Goal: Communication & Community: Answer question/provide support

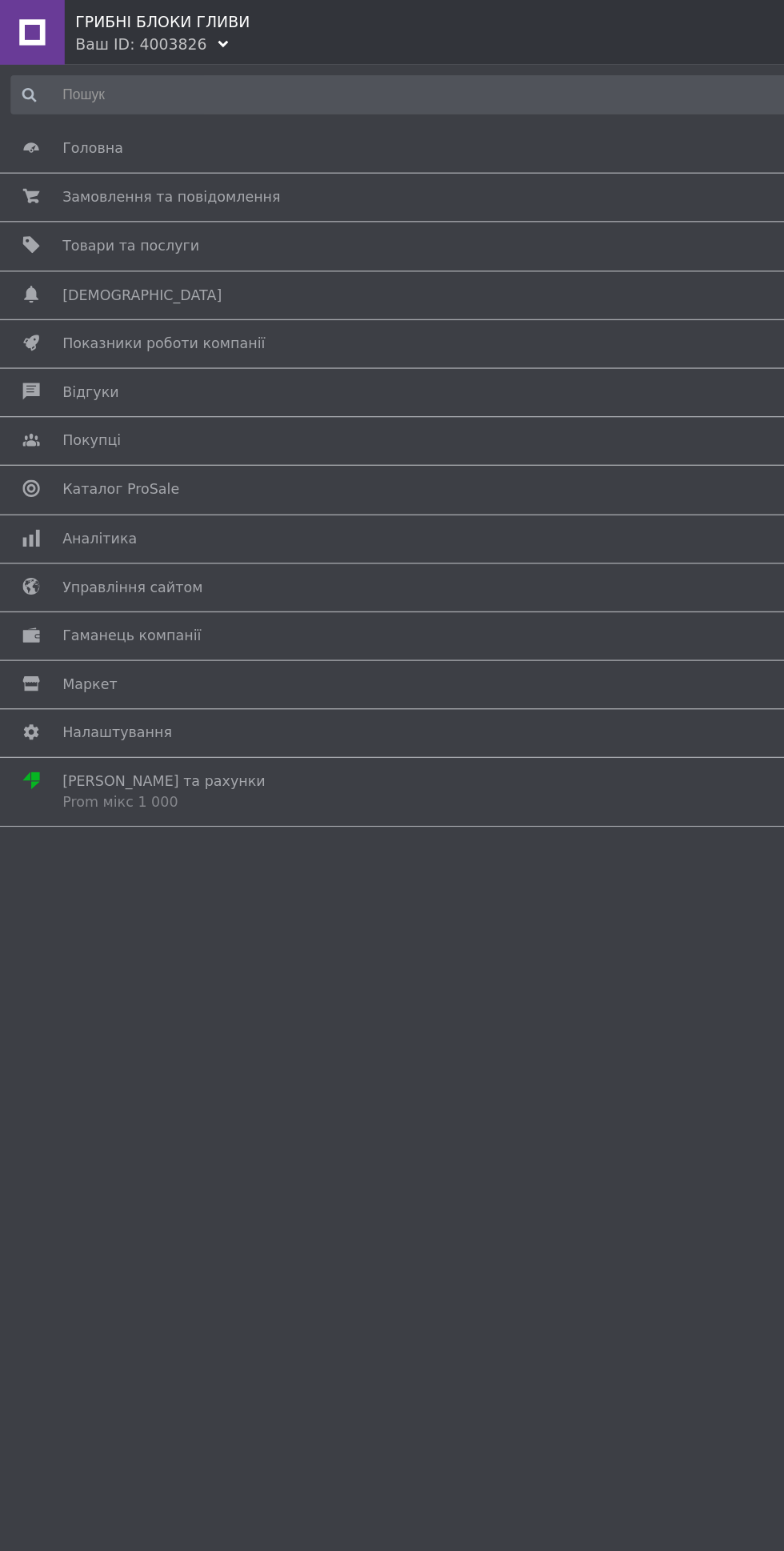
click at [149, 143] on span "Замовлення та повідомлення" at bounding box center [127, 147] width 162 height 14
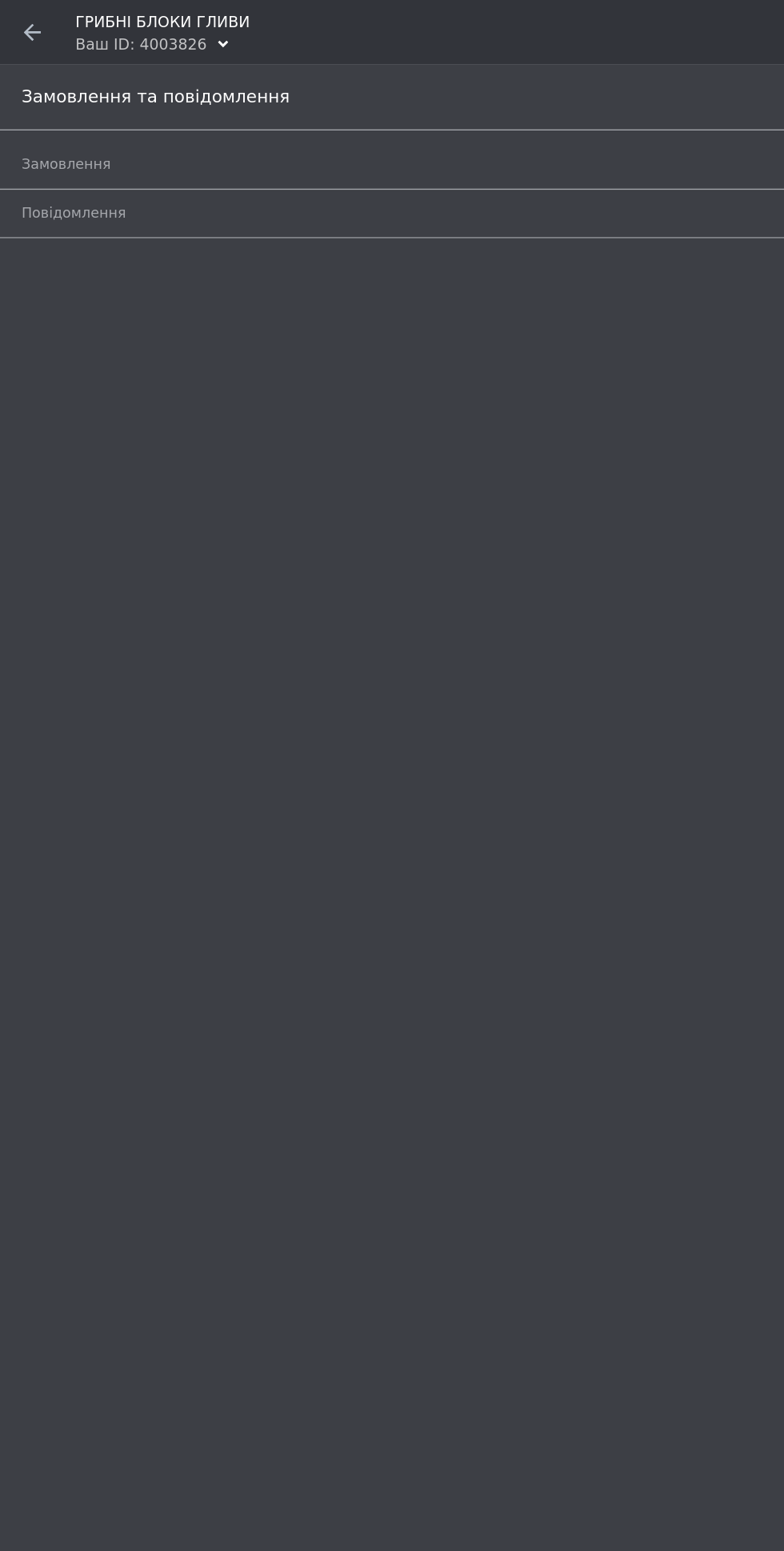
click at [287, 127] on span "Замовлення" at bounding box center [374, 123] width 716 height 14
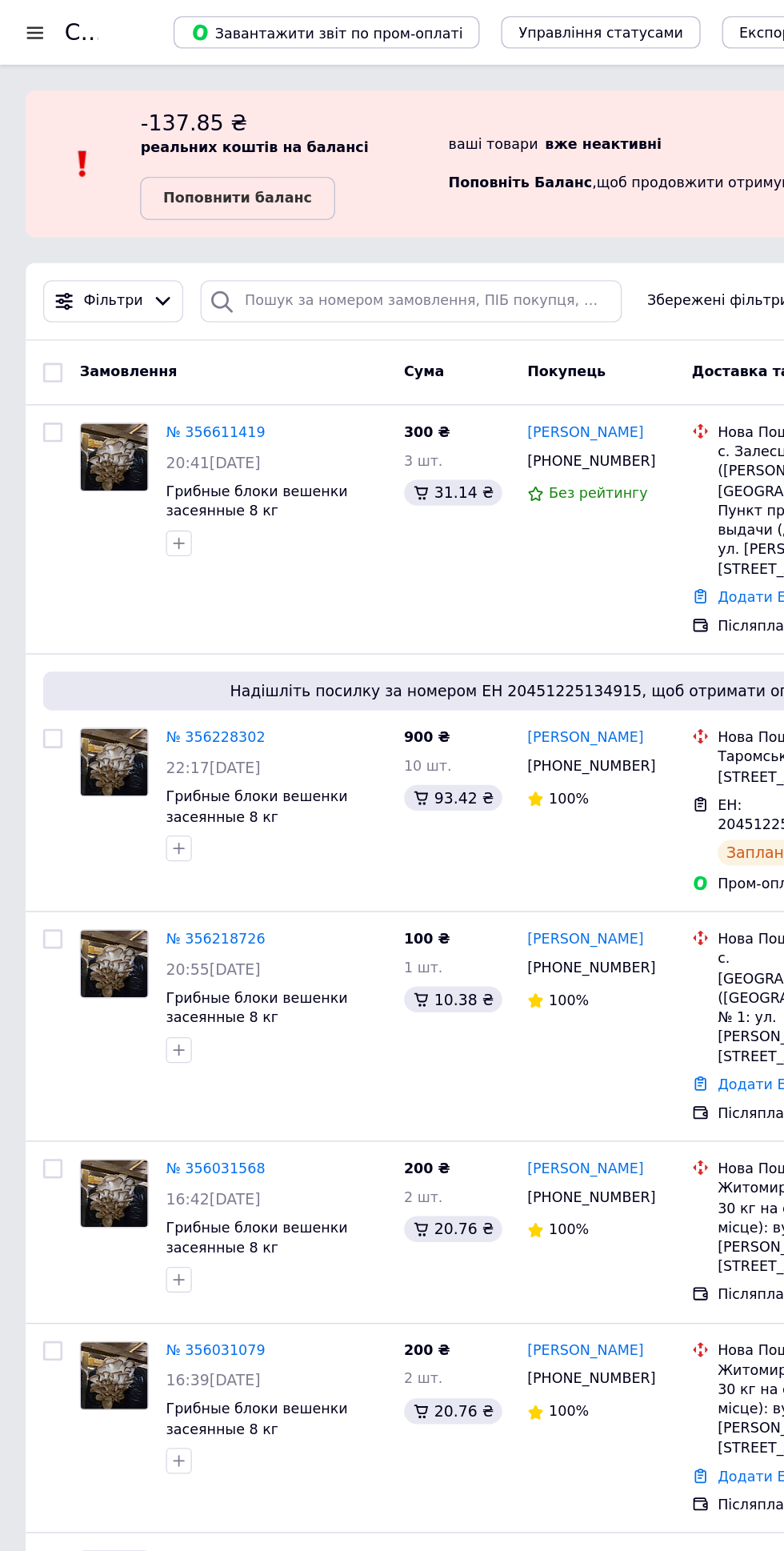
scroll to position [26, 0]
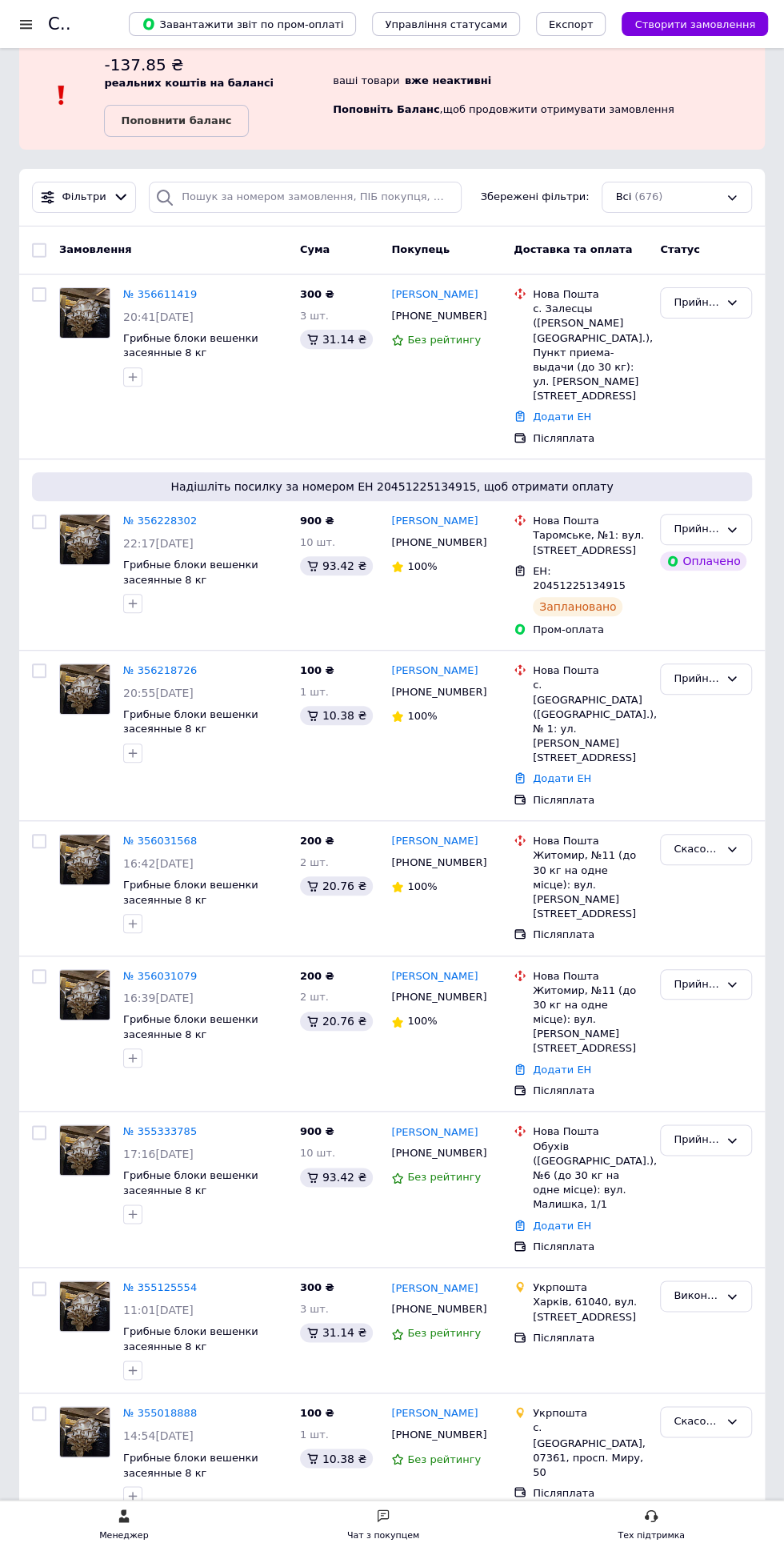
click at [385, 1534] on div "Чат з покупцем" at bounding box center [384, 1535] width 72 height 16
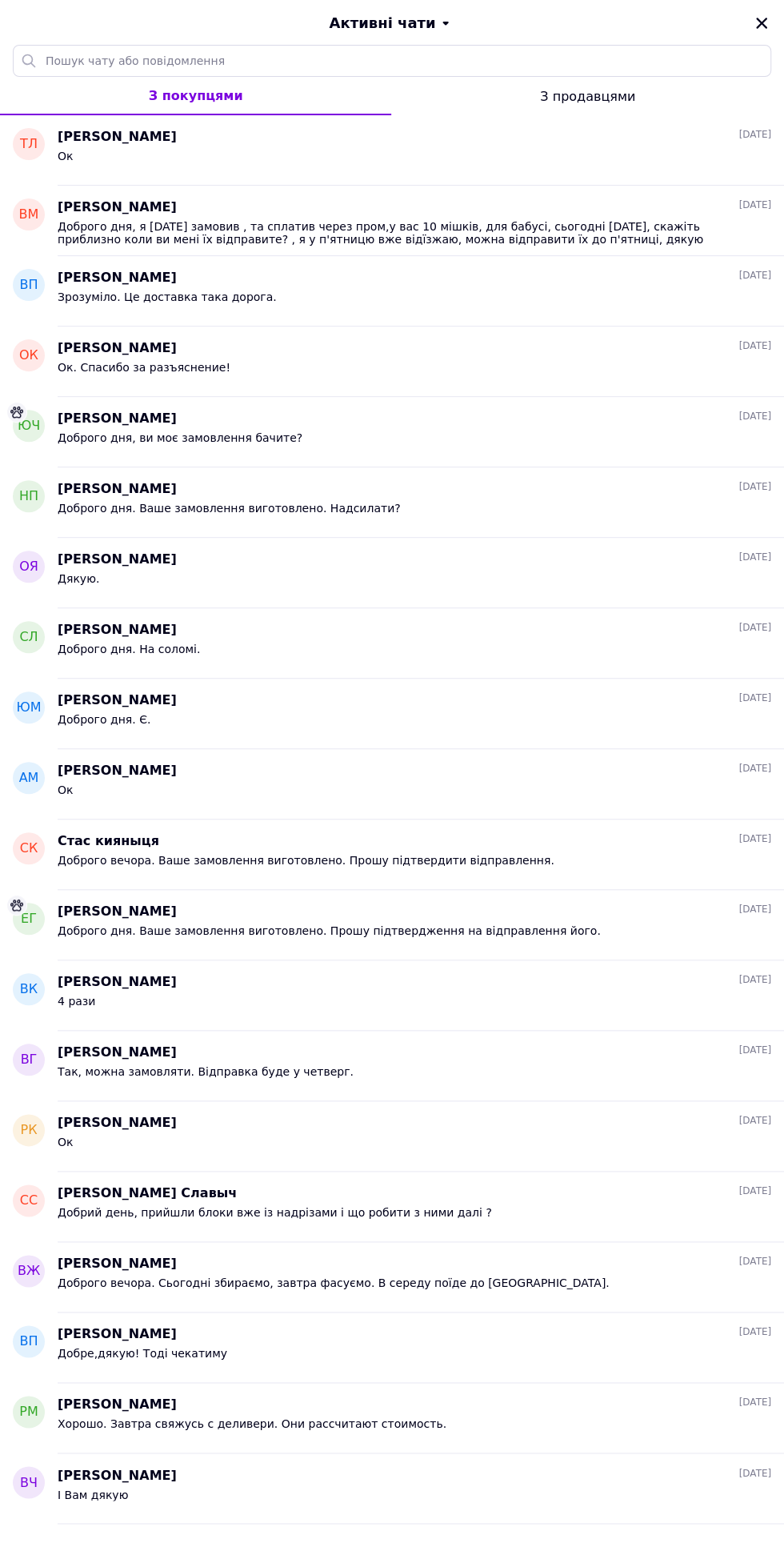
click at [392, 130] on div "Татьяна Лукичёва 11.08.2025" at bounding box center [414, 137] width 714 height 18
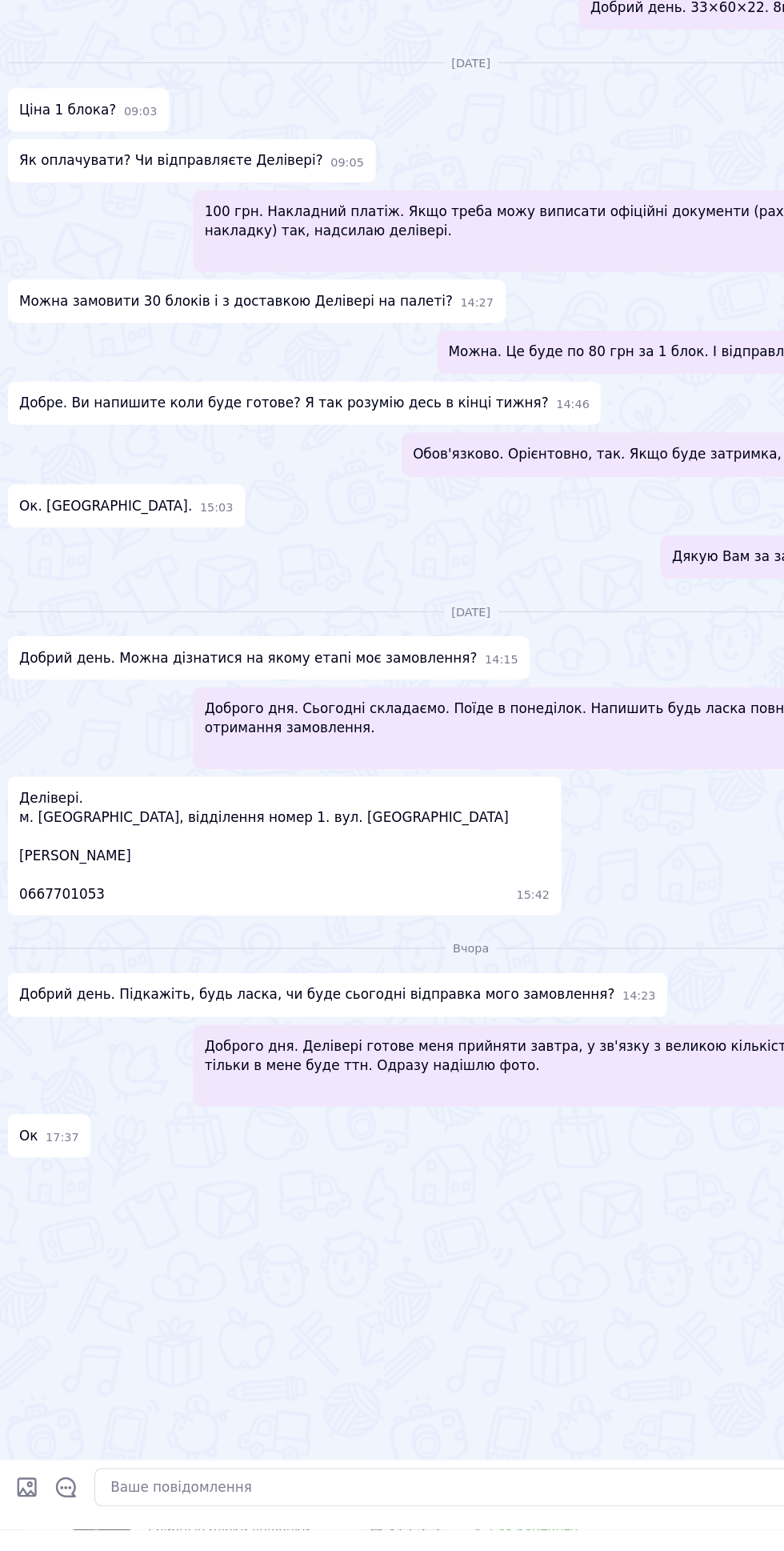
scroll to position [380, 0]
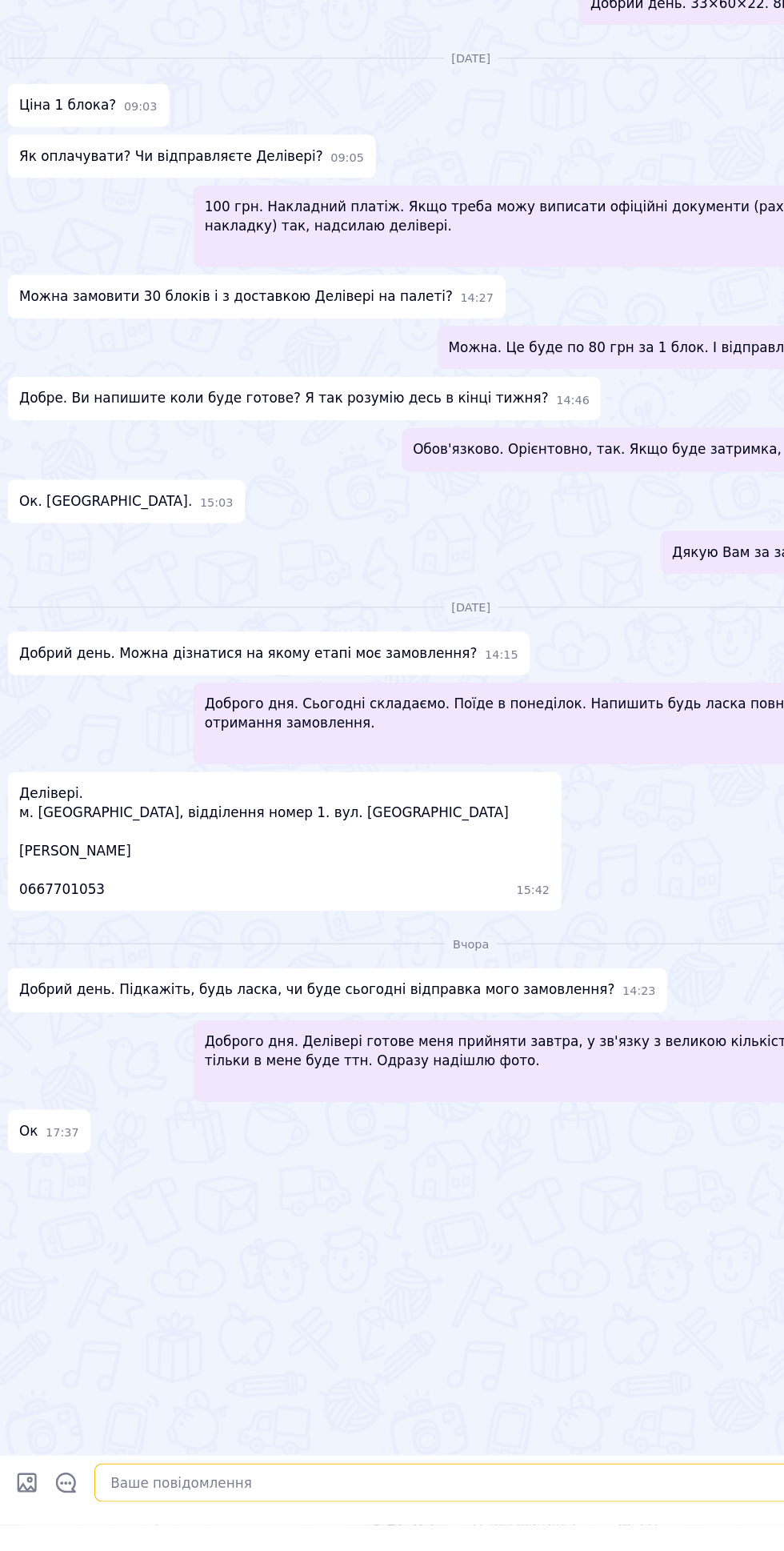
click at [126, 1532] on textarea at bounding box center [408, 1516] width 661 height 32
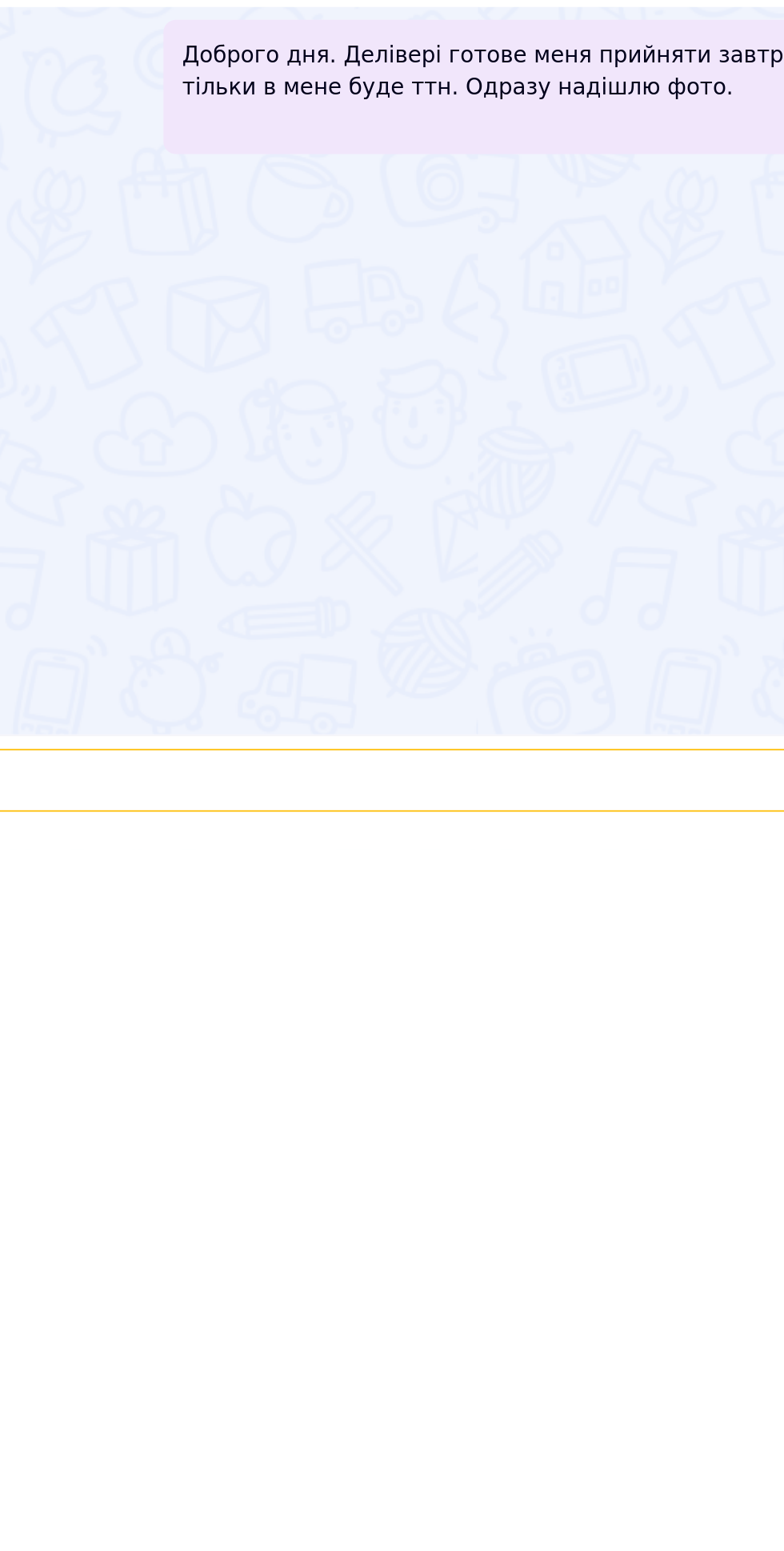
scroll to position [6, 0]
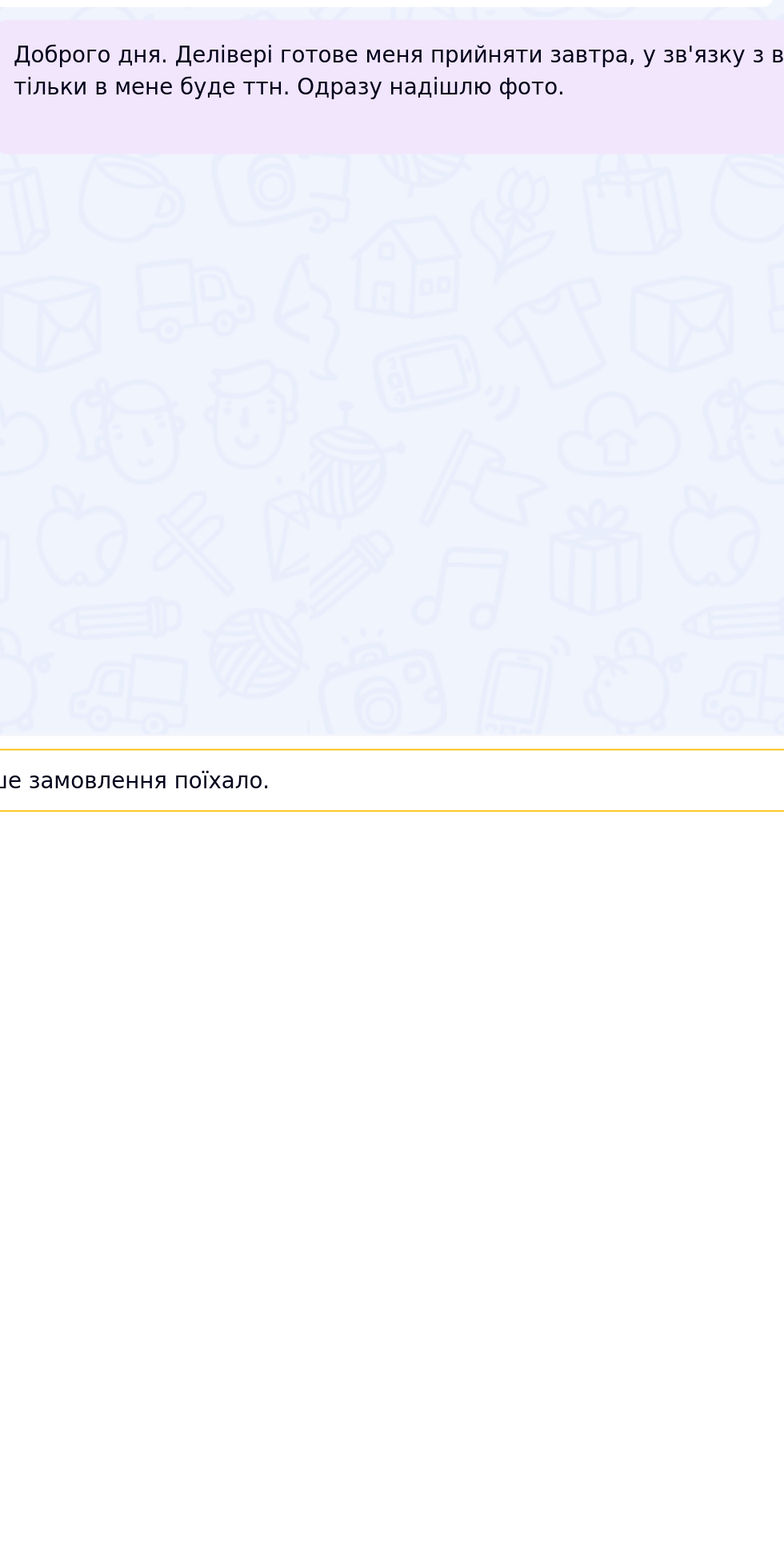
type textarea "Доброго дня! Ваше замовлення поїхало."
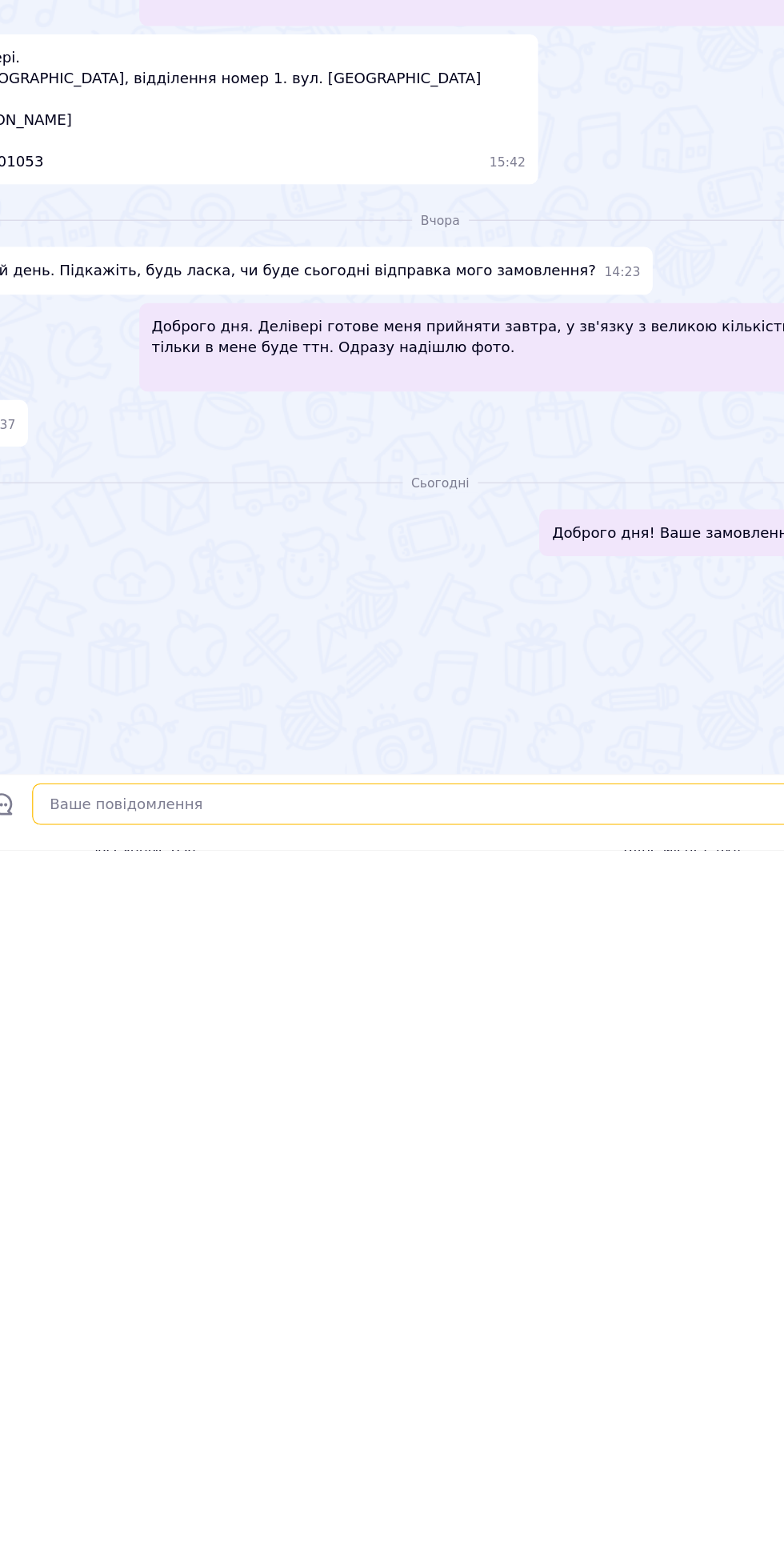
scroll to position [1240, 0]
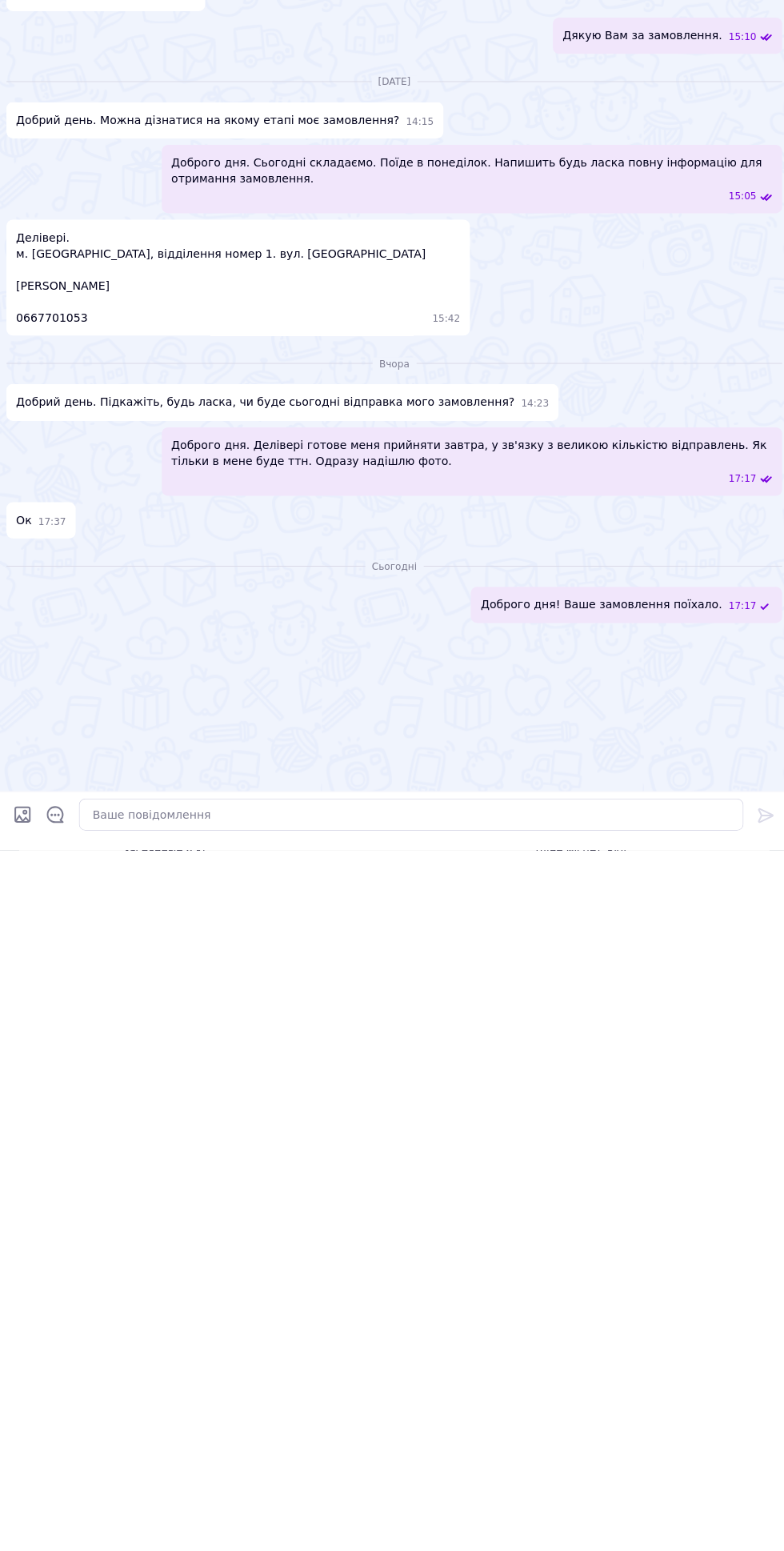
click at [28, 1513] on input "Завантажити файли" at bounding box center [22, 1516] width 19 height 19
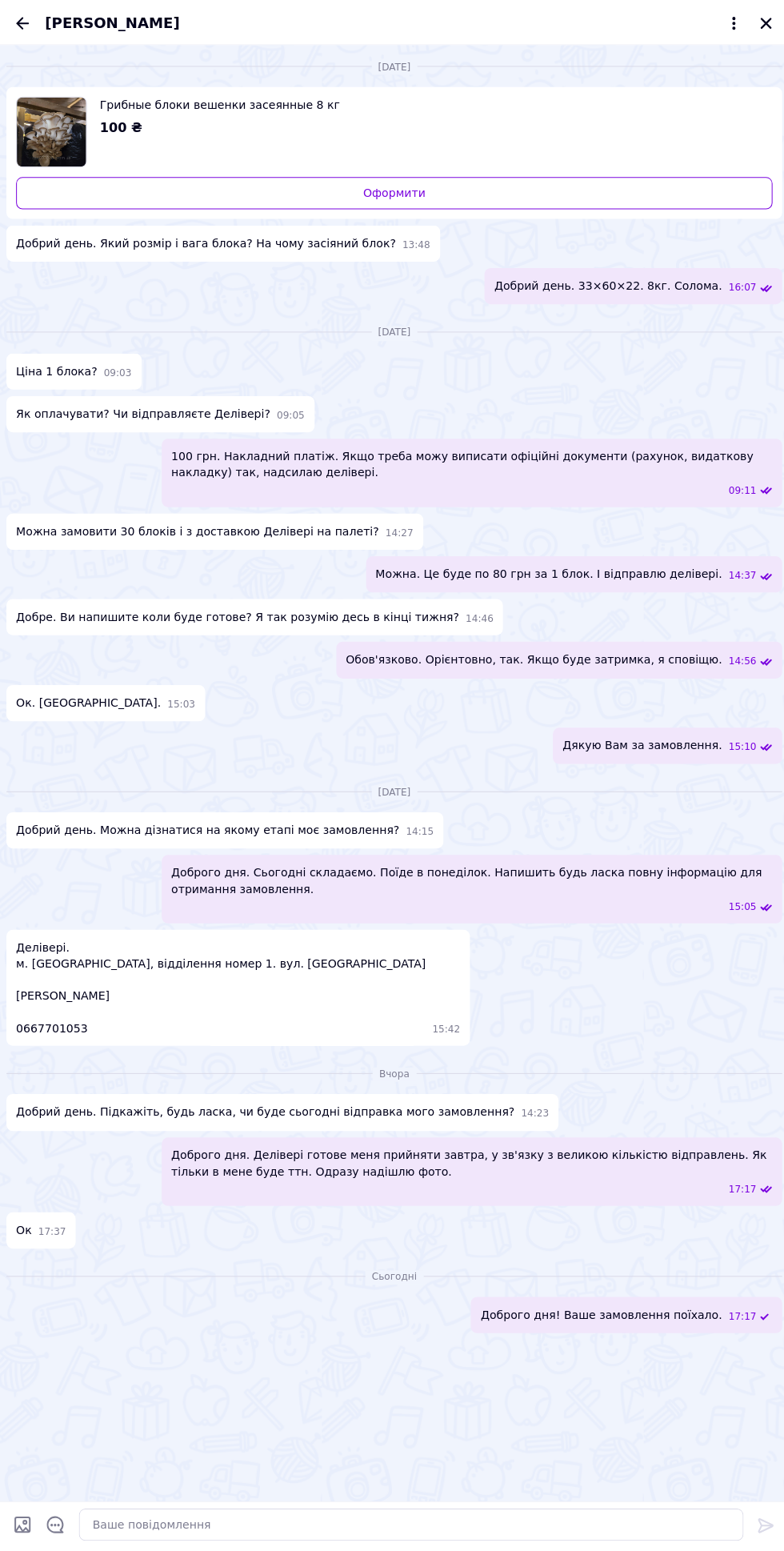
type input "C:\fakepath\1000000883.jpg"
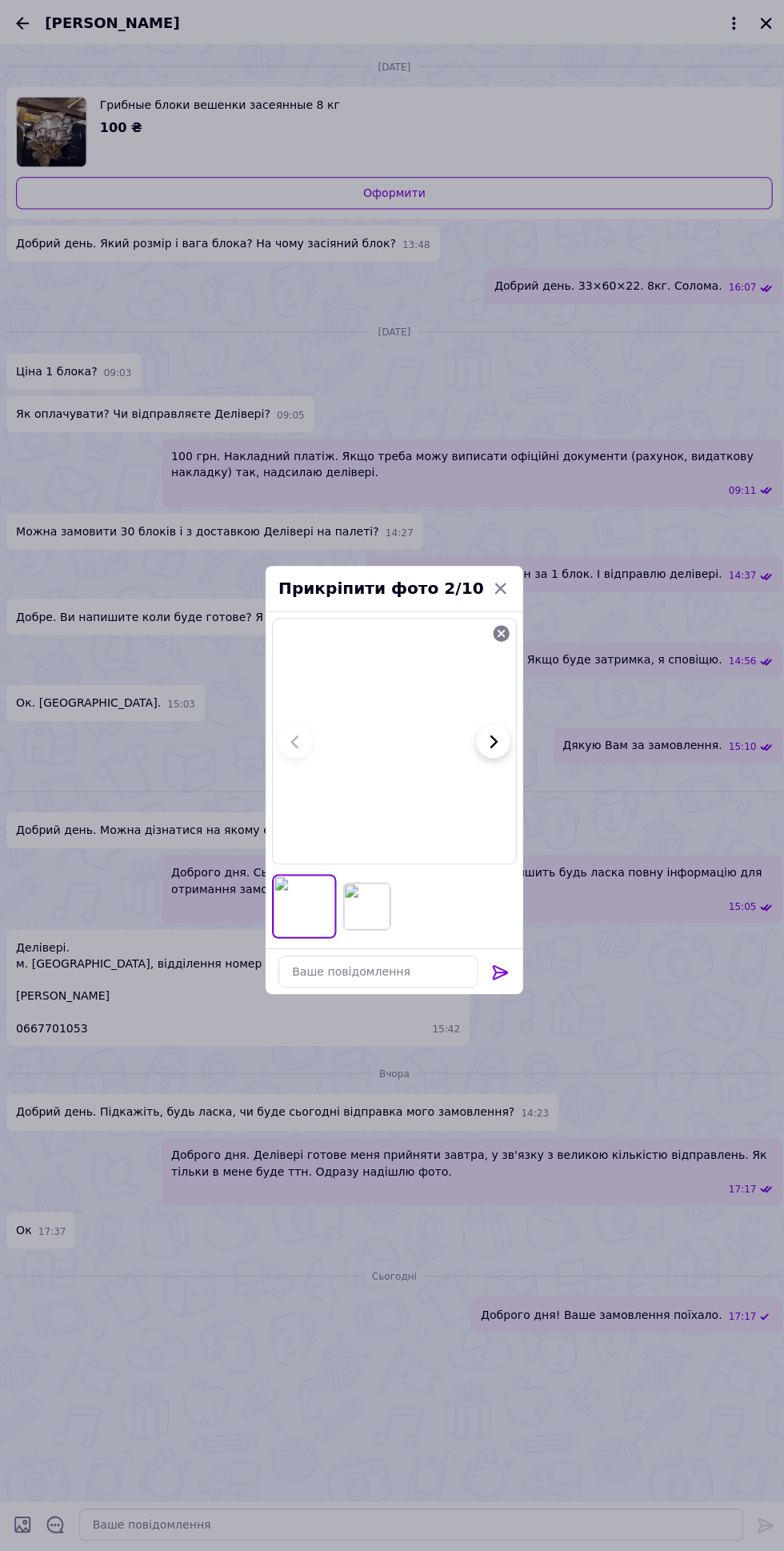
click at [513, 965] on div at bounding box center [497, 969] width 32 height 38
click at [495, 955] on div at bounding box center [497, 969] width 32 height 38
click at [503, 965] on icon at bounding box center [497, 967] width 15 height 14
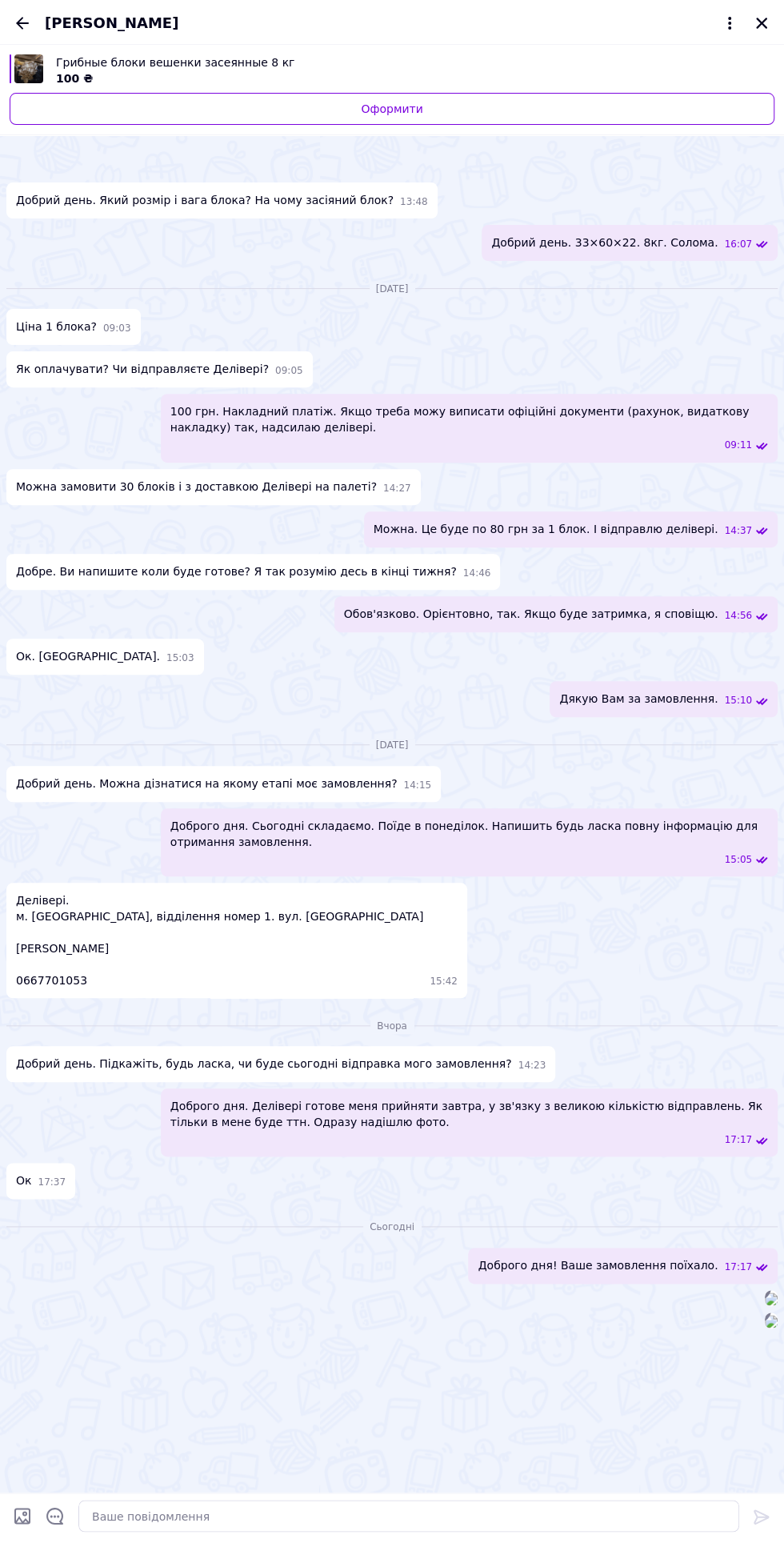
click at [21, 1517] on input "Завантажити файли" at bounding box center [22, 1516] width 19 height 19
click at [21, 1517] on input "Завантажити файли" at bounding box center [22, 1516] width 19 height 19
type input "C:\fakepath\1000000885.jpg"
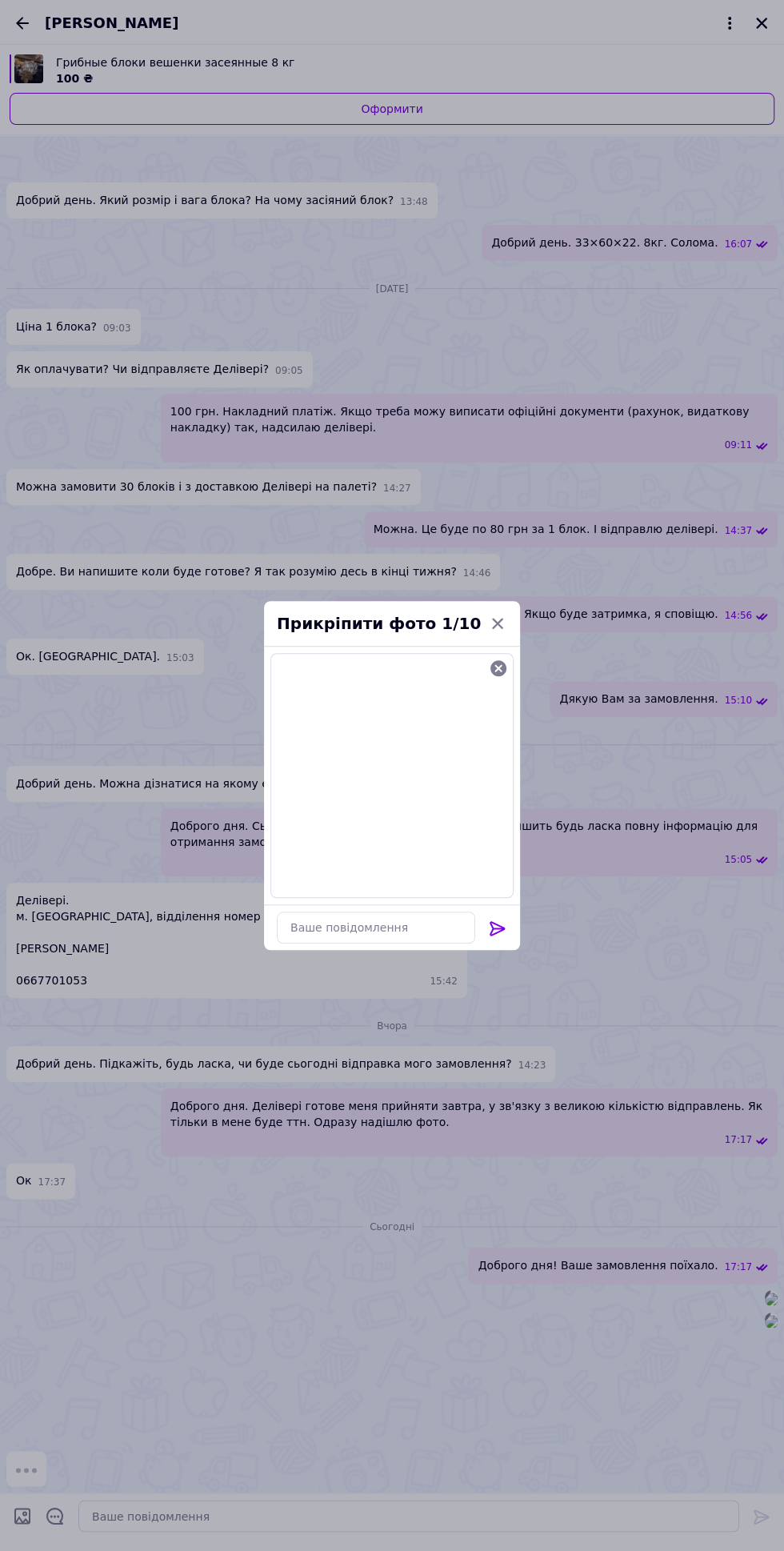
click at [488, 924] on icon at bounding box center [497, 929] width 19 height 19
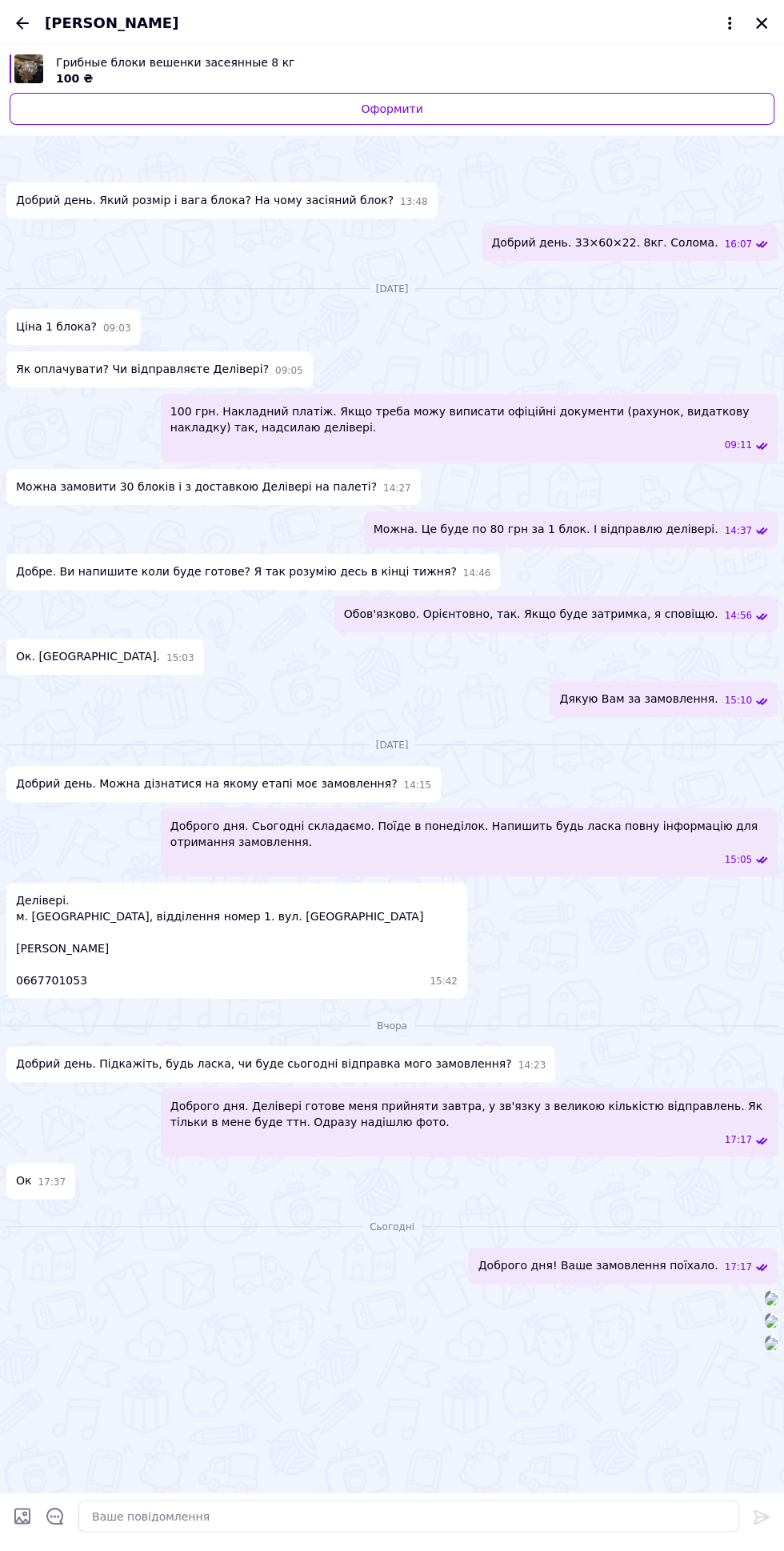
scroll to position [1607, 0]
click at [18, 17] on icon "Назад" at bounding box center [22, 23] width 19 height 19
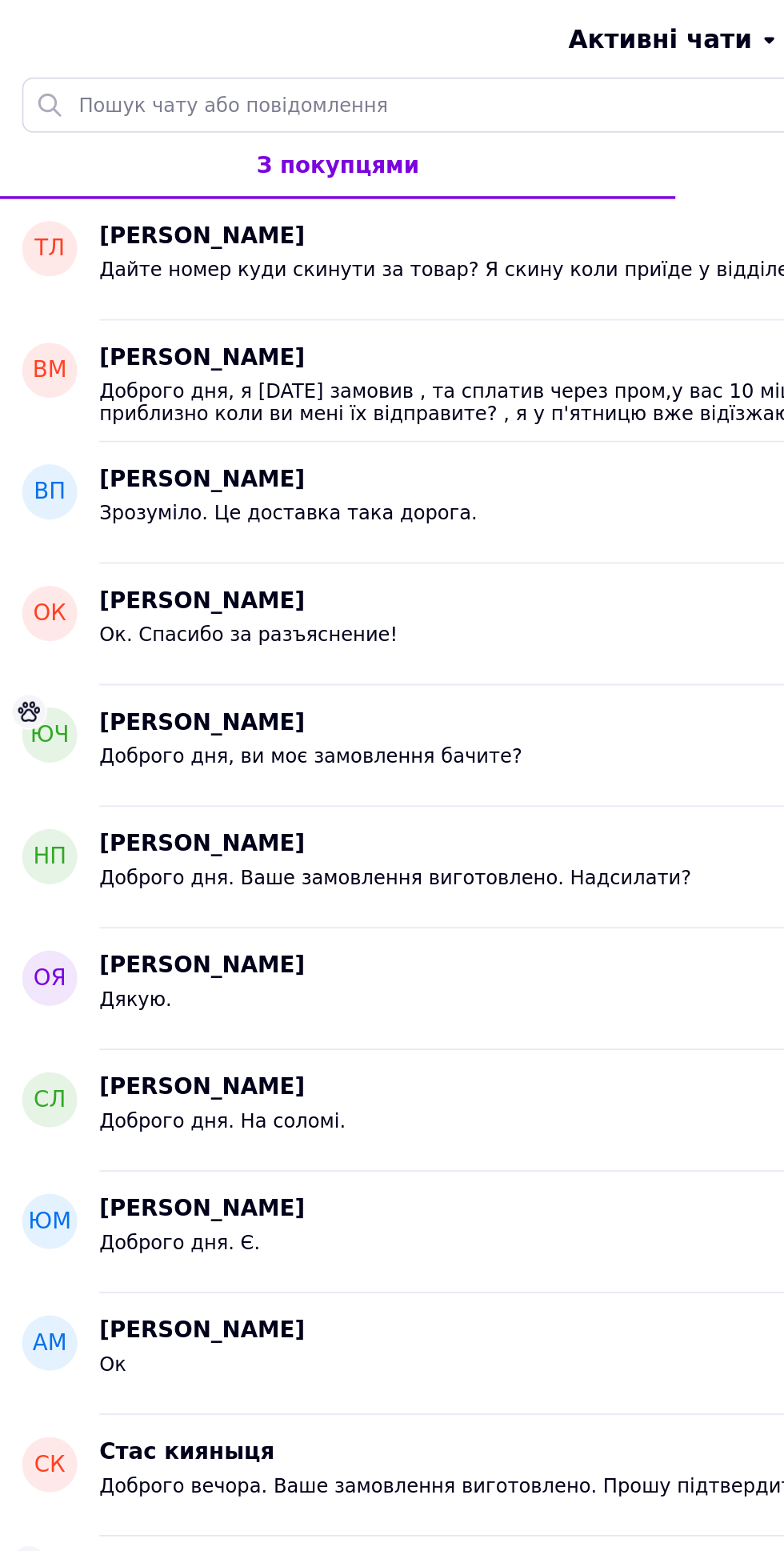
scroll to position [703, 0]
click at [331, 143] on div "Татьяна Лукичёва 17:24" at bounding box center [414, 137] width 714 height 18
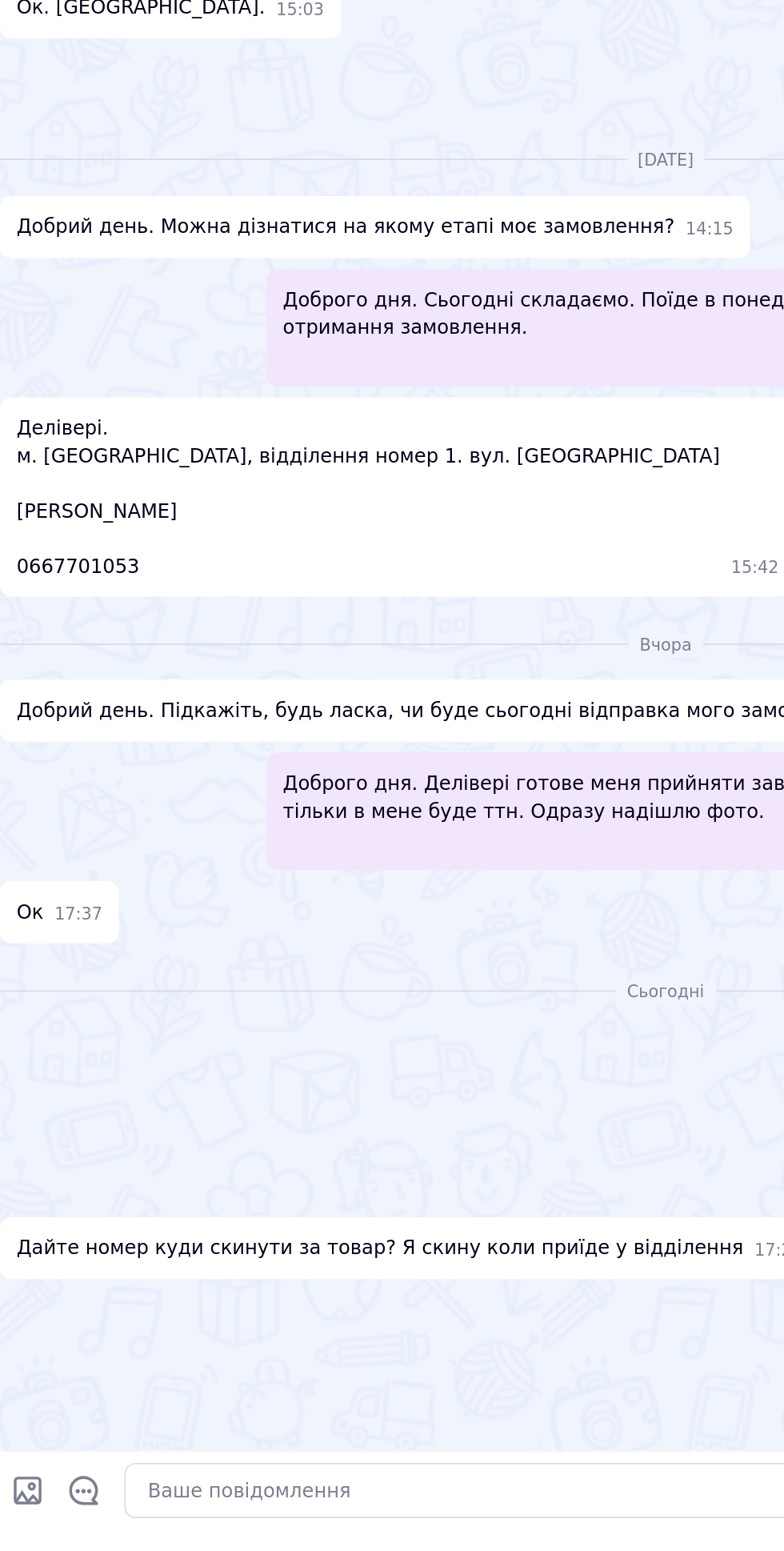
scroll to position [280, 0]
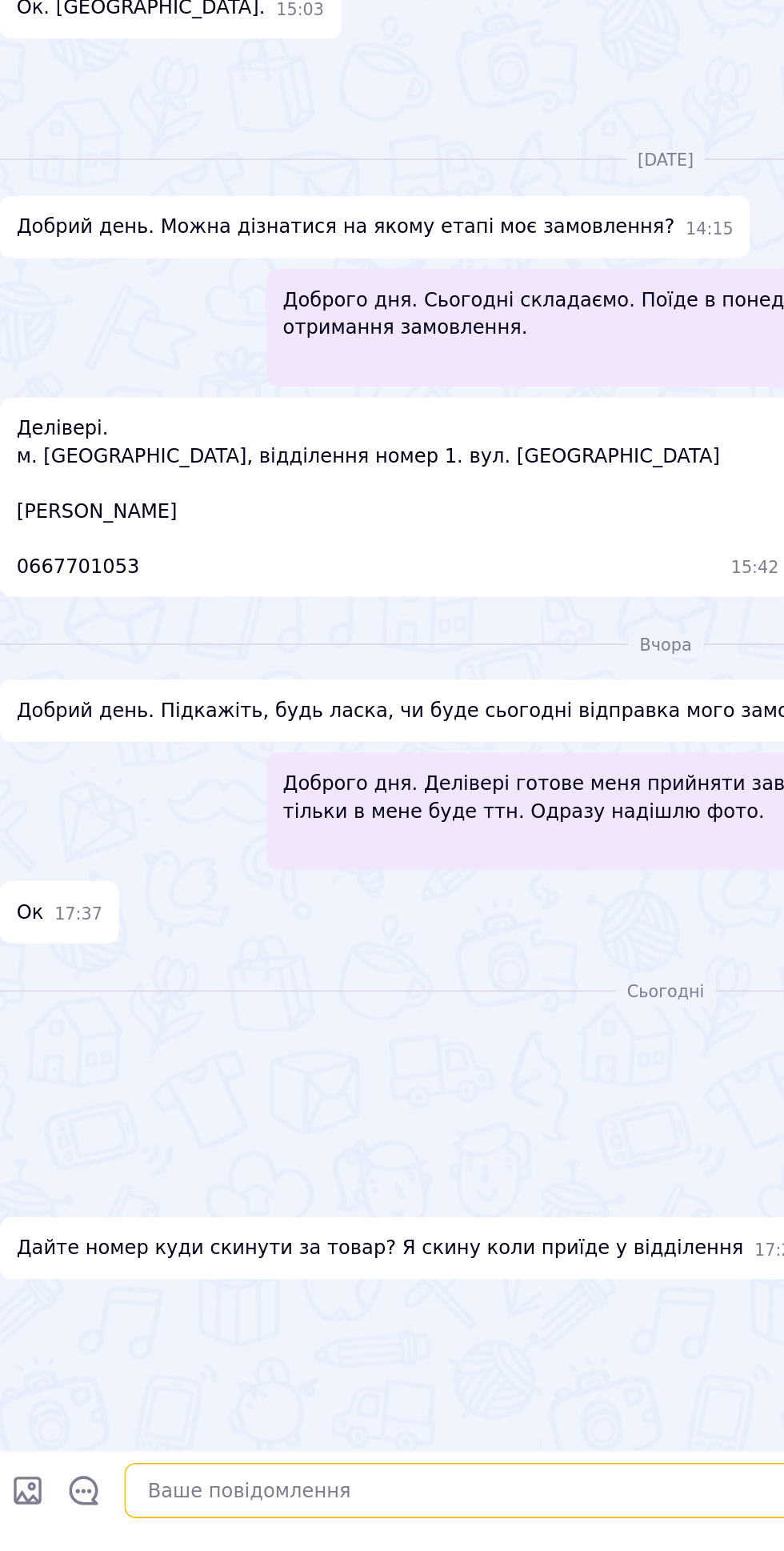
paste textarea "4441111154124303"
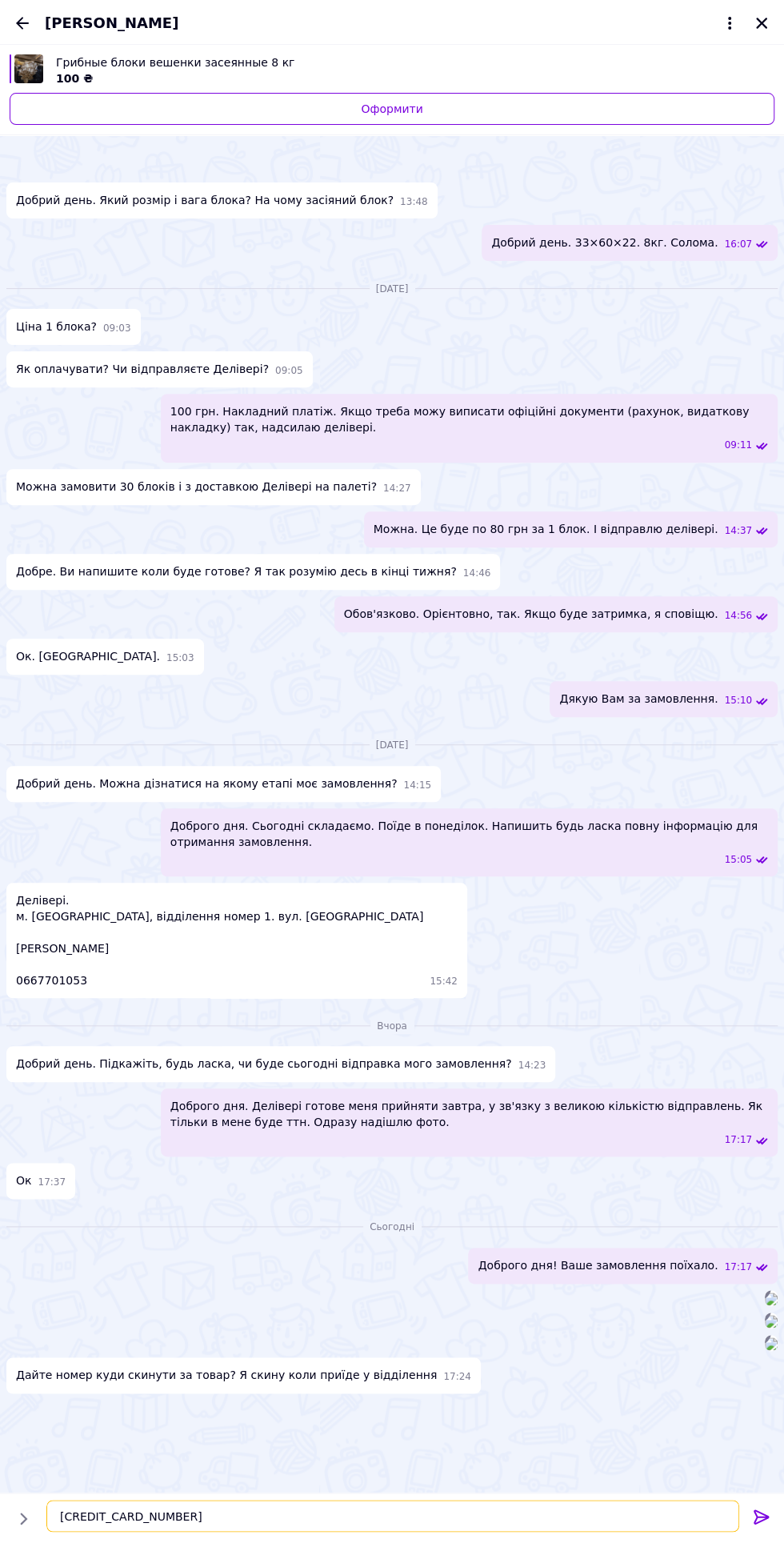
type textarea "4441111154124303"
click at [761, 1516] on icon at bounding box center [761, 1517] width 15 height 14
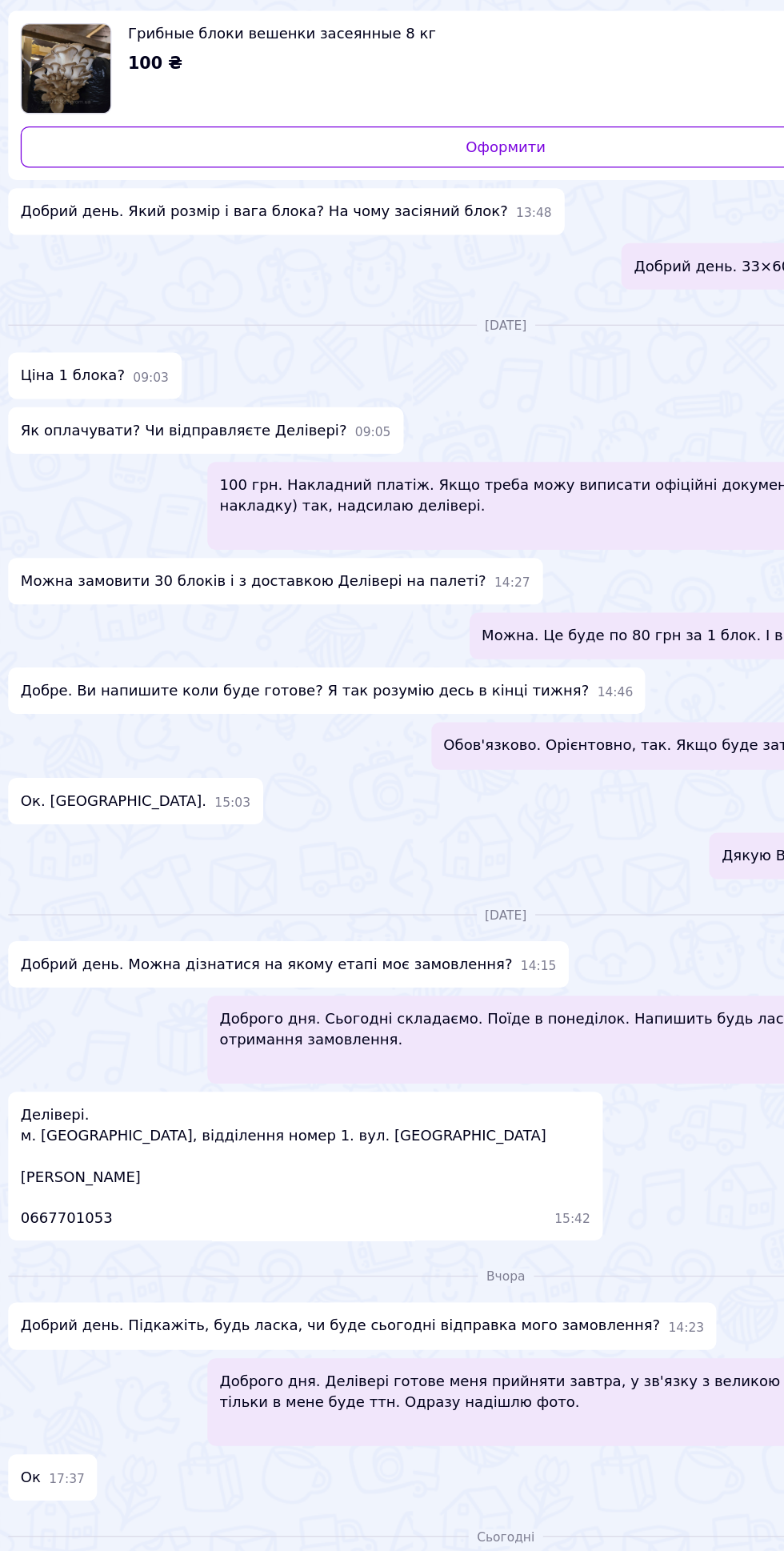
scroll to position [767, 0]
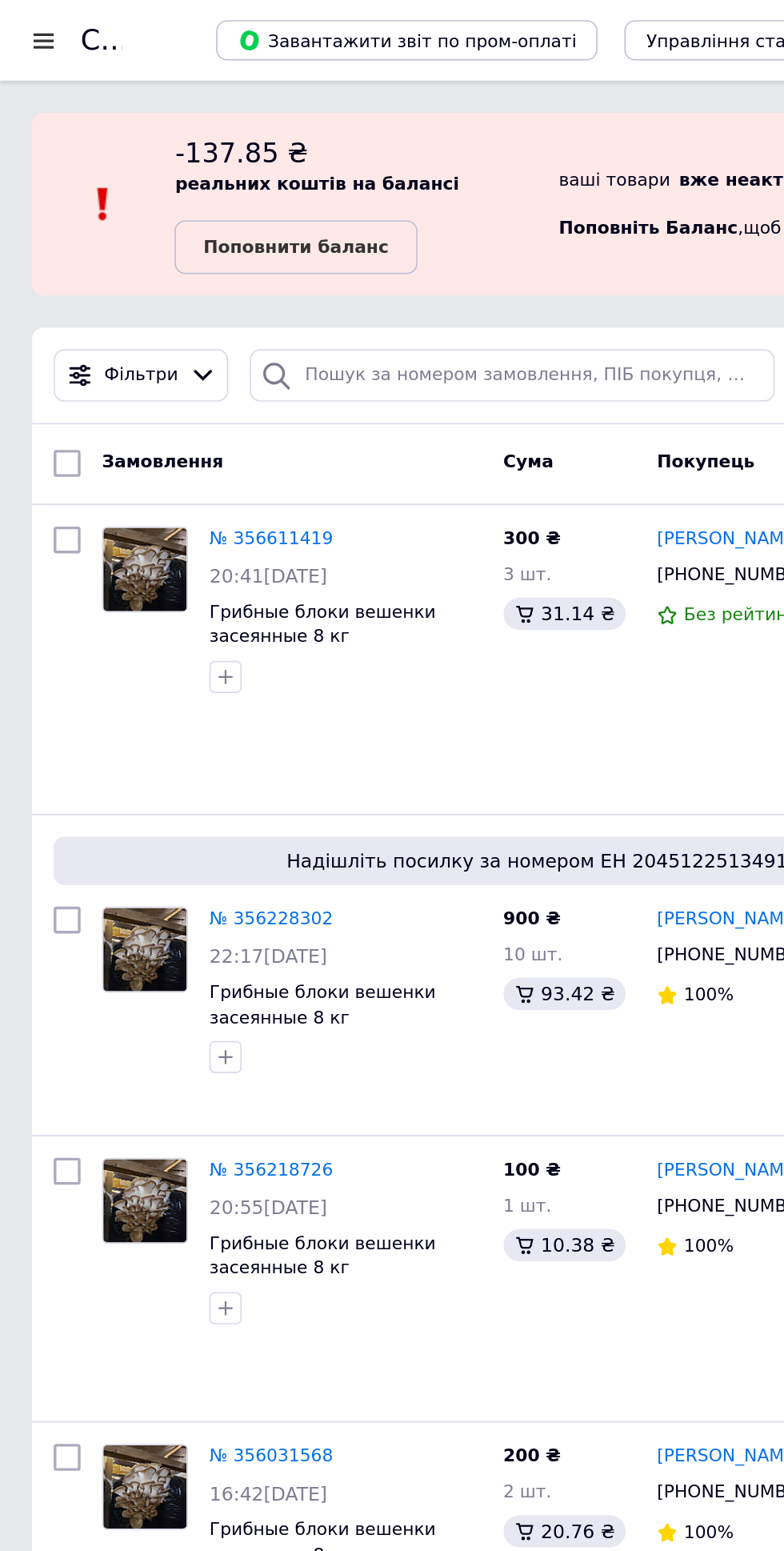
click at [18, 24] on div at bounding box center [26, 24] width 20 height 14
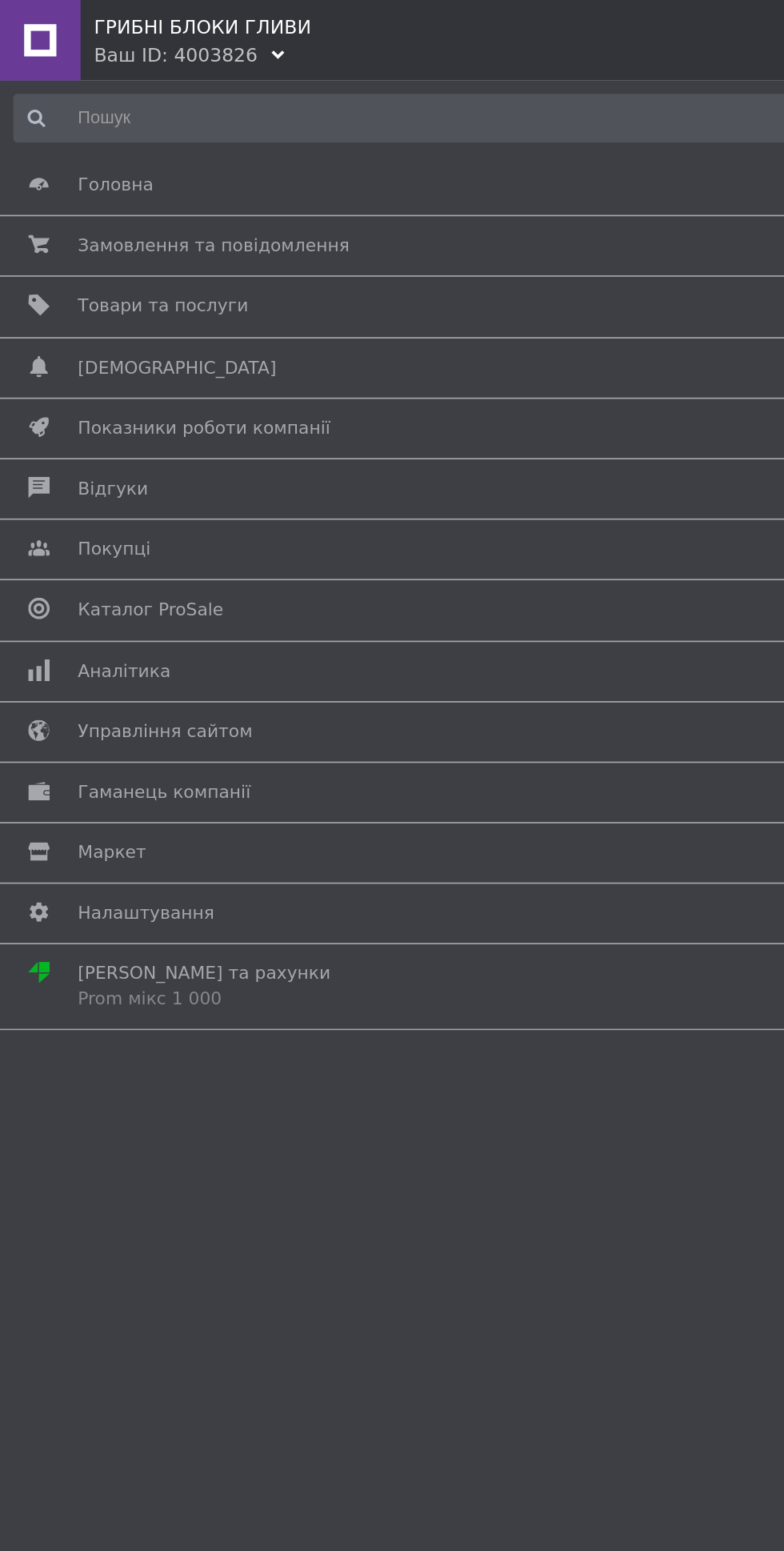
click at [98, 139] on span "Замовлення та повідомлення" at bounding box center [127, 147] width 162 height 14
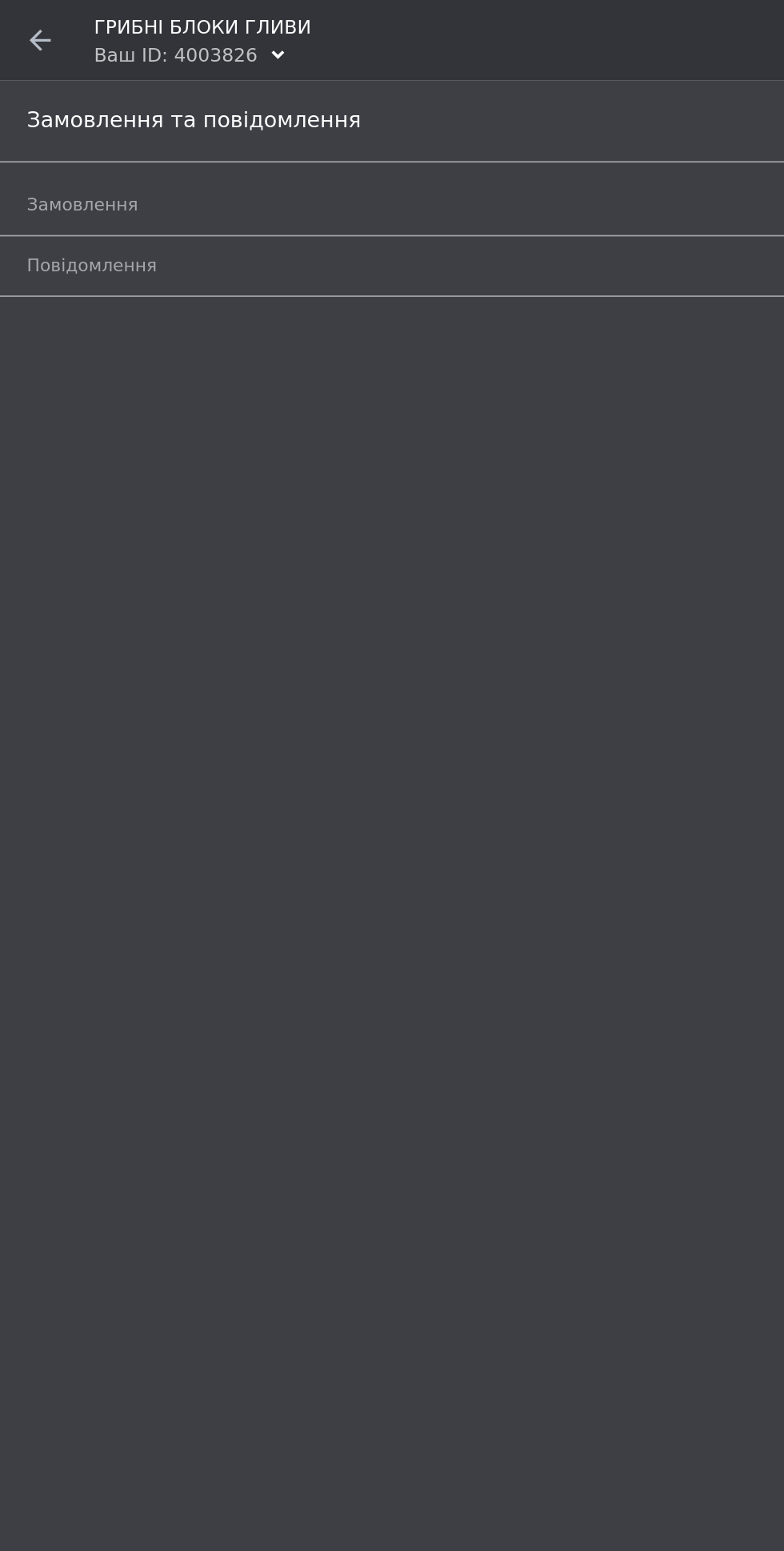
click at [52, 122] on span "Замовлення" at bounding box center [49, 123] width 66 height 14
